Goal: Information Seeking & Learning: Learn about a topic

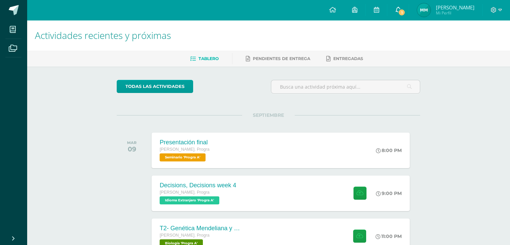
click at [398, 12] on link "1" at bounding box center [397, 10] width 21 height 20
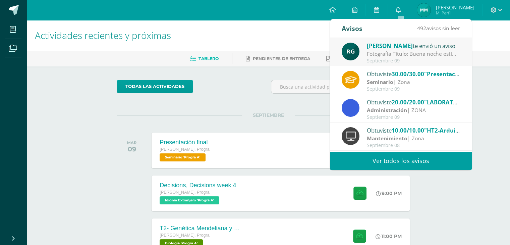
click at [279, 31] on h1 "Actividades recientes y próximas" at bounding box center [268, 35] width 467 height 31
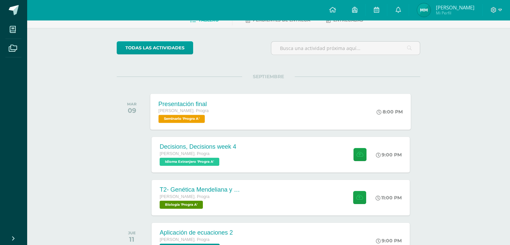
scroll to position [51, 0]
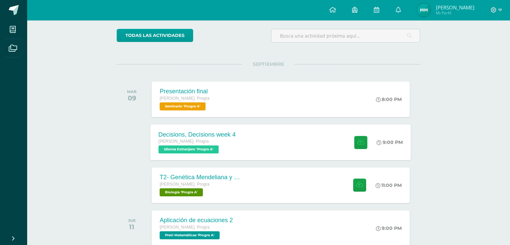
click at [272, 135] on div "Decisions, Decisions week 4 [PERSON_NAME]. Progra Idioma Extranjero 'Progra A' …" at bounding box center [281, 142] width 261 height 36
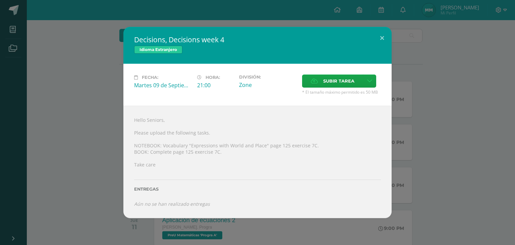
click at [60, 73] on div "Decisions, Decisions week 4 Idioma Extranjero Fecha: [DATE] Hora: 21:00 Divisió…" at bounding box center [258, 122] width 510 height 191
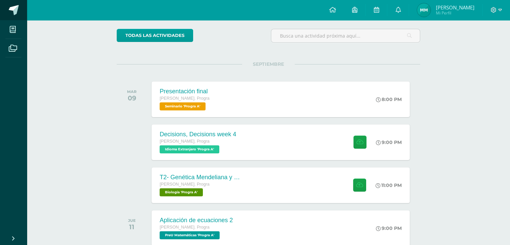
click at [20, 4] on link at bounding box center [13, 10] width 27 height 20
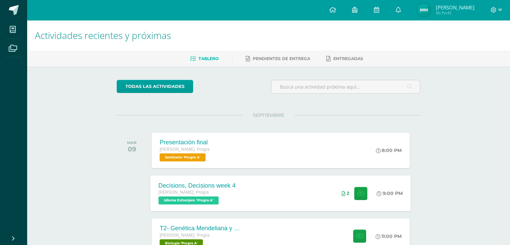
click at [278, 184] on div "Decisions, Decisions week 4 Quinto Bach. Progra Idioma Extranjero 'Progra A' 9:…" at bounding box center [281, 193] width 261 height 36
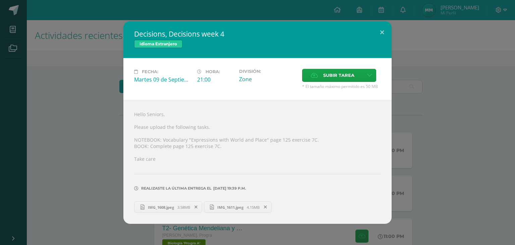
click at [87, 156] on div "Decisions, Decisions week 4 Idioma Extranjero Fecha: Martes 09 de Septiembre Ho…" at bounding box center [258, 122] width 510 height 203
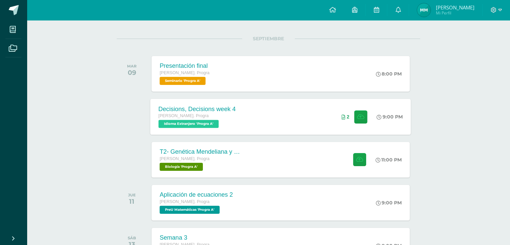
scroll to position [76, 0]
click at [261, 156] on div "T2- Genética Mendeliana y sus aplicaciones Quinto Bach. Progra Biología 'Progra…" at bounding box center [281, 160] width 261 height 36
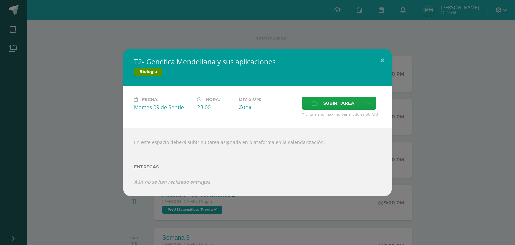
click at [176, 29] on div "T2- Genética Mendeliana y sus aplicaciones Biología Fecha: Martes 09 de Septiem…" at bounding box center [257, 122] width 515 height 245
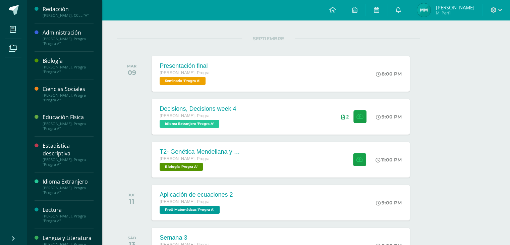
click at [63, 67] on div "[PERSON_NAME]. Progra "Progra A"" at bounding box center [68, 69] width 51 height 9
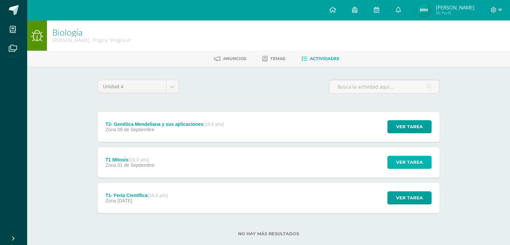
click at [419, 161] on span "Ver tarea" at bounding box center [409, 162] width 27 height 12
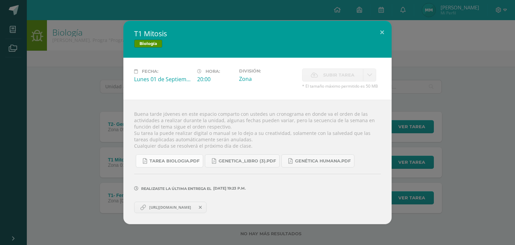
click at [178, 163] on span "Tarea biologia.pdf" at bounding box center [175, 160] width 50 height 5
click at [59, 78] on div "T1 Mitosis Biología Fecha: Lunes 01 de Septiembre Hora: 20:00 División: Zona Su…" at bounding box center [258, 122] width 510 height 203
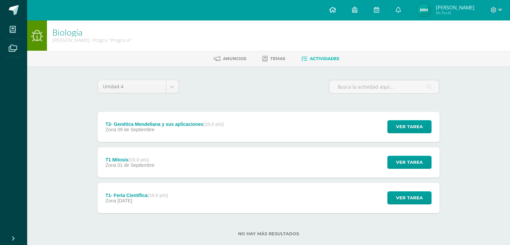
click at [330, 6] on link at bounding box center [332, 10] width 23 height 20
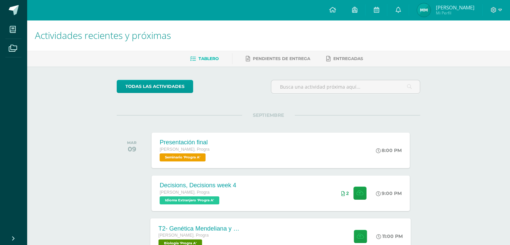
click at [227, 232] on div "[PERSON_NAME]. Progra" at bounding box center [199, 235] width 81 height 7
